Goal: Task Accomplishment & Management: Complete application form

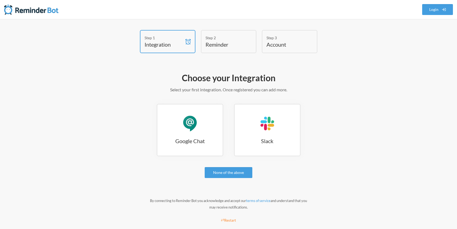
click at [178, 117] on link "Google Chat Google Chat" at bounding box center [190, 130] width 66 height 52
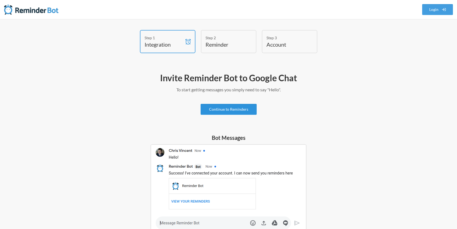
click at [231, 110] on link "Continue to Reminders" at bounding box center [229, 109] width 56 height 11
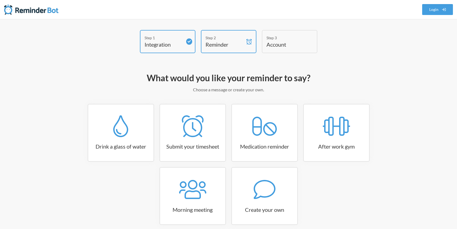
scroll to position [26, 0]
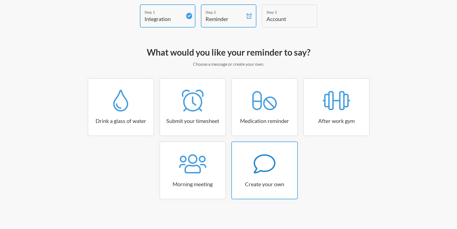
click at [251, 171] on div at bounding box center [264, 164] width 65 height 22
select select "08:30:00"
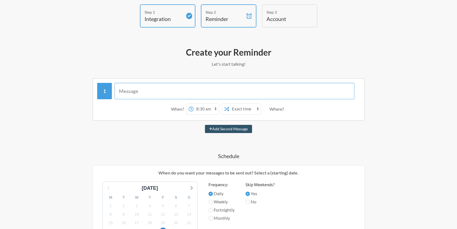
click at [142, 85] on input "text" at bounding box center [235, 91] width 240 height 16
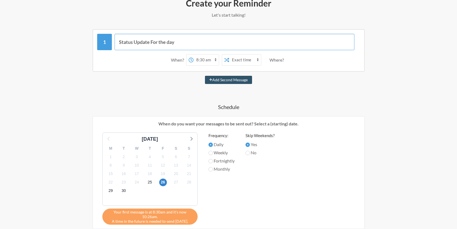
scroll to position [86, 0]
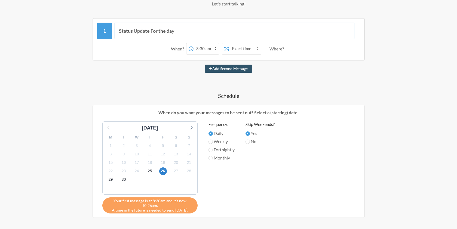
type input "Status Update For the day"
click at [205, 49] on select "12:00 am 12:15 am 12:30 am 12:45 am 1:00 am 1:15 am 1:30 am 1:45 am 2:00 am 2:1…" at bounding box center [205, 48] width 25 height 11
select select "10:30:00"
click at [193, 43] on select "12:00 am 12:15 am 12:30 am 12:45 am 1:00 am 1:15 am 1:30 am 1:45 am 2:00 am 2:1…" at bounding box center [205, 48] width 25 height 11
click at [240, 52] on select "Exact time Random time" at bounding box center [245, 48] width 32 height 11
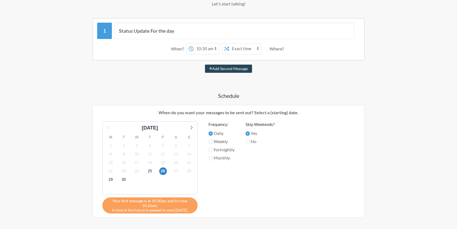
click at [228, 70] on button "Add Second Message" at bounding box center [228, 68] width 47 height 8
select select "11:30:00"
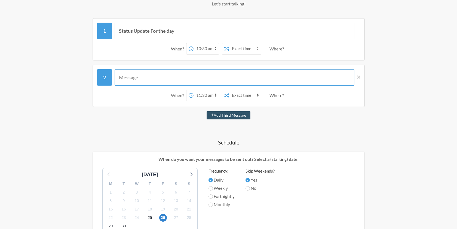
click at [152, 77] on input "text" at bounding box center [235, 77] width 240 height 16
type input "I hope everyone has posted their updates"
click at [206, 95] on select "12:00 am 12:15 am 12:30 am 12:45 am 1:00 am 1:15 am 1:30 am 1:45 am 2:00 am 2:1…" at bounding box center [205, 95] width 25 height 11
select select "10:45:00"
click at [193, 90] on select "12:00 am 12:15 am 12:30 am 12:45 am 1:00 am 1:15 am 1:30 am 1:45 am 2:00 am 2:1…" at bounding box center [205, 95] width 25 height 11
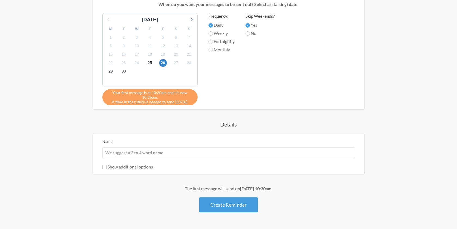
scroll to position [250, 0]
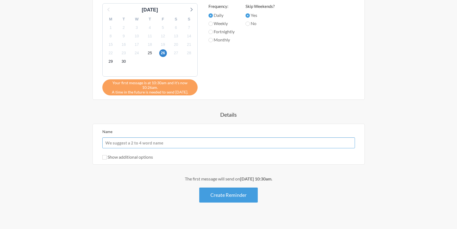
click at [152, 143] on input "Name" at bounding box center [228, 142] width 252 height 11
type input "Wemotive Status Reminder"
click at [231, 198] on button "Create Reminder" at bounding box center [228, 194] width 58 height 15
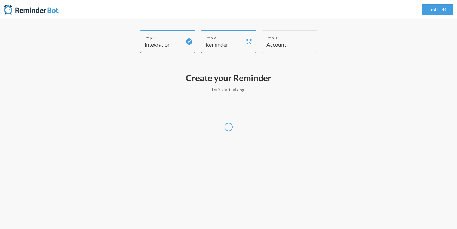
select select "UTC"
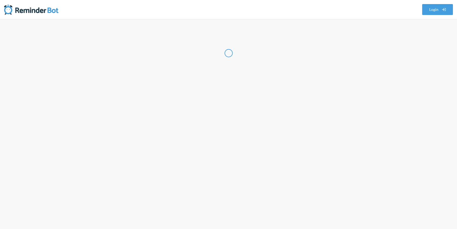
select select "IN"
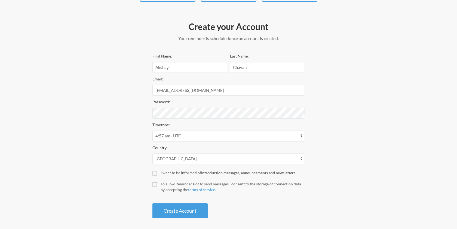
scroll to position [54, 0]
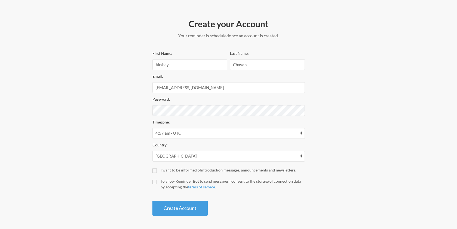
click at [157, 169] on label "I want to be informed of introduction messages, announcements and newsletters." at bounding box center [228, 170] width 152 height 6
click at [157, 169] on input "I want to be informed of introduction messages, announcements and newsletters." at bounding box center [154, 170] width 4 height 4
checkbox input "true"
click at [153, 183] on label "To allow Reminder Bot to send messages I consent to the storage of connection d…" at bounding box center [228, 183] width 152 height 11
click at [153, 183] on input "To allow Reminder Bot to send messages I consent to the storage of connection d…" at bounding box center [154, 181] width 4 height 4
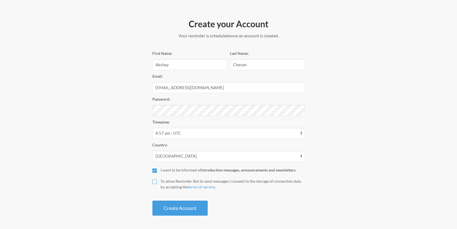
checkbox input "true"
click at [179, 209] on button "Create Account" at bounding box center [179, 207] width 55 height 15
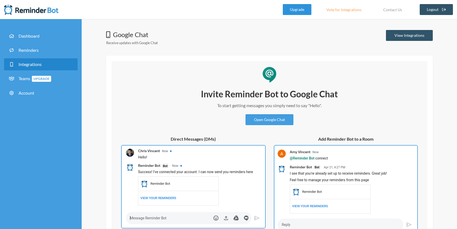
click at [297, 11] on link "Upgrade" at bounding box center [297, 9] width 29 height 11
